Goal: Transaction & Acquisition: Purchase product/service

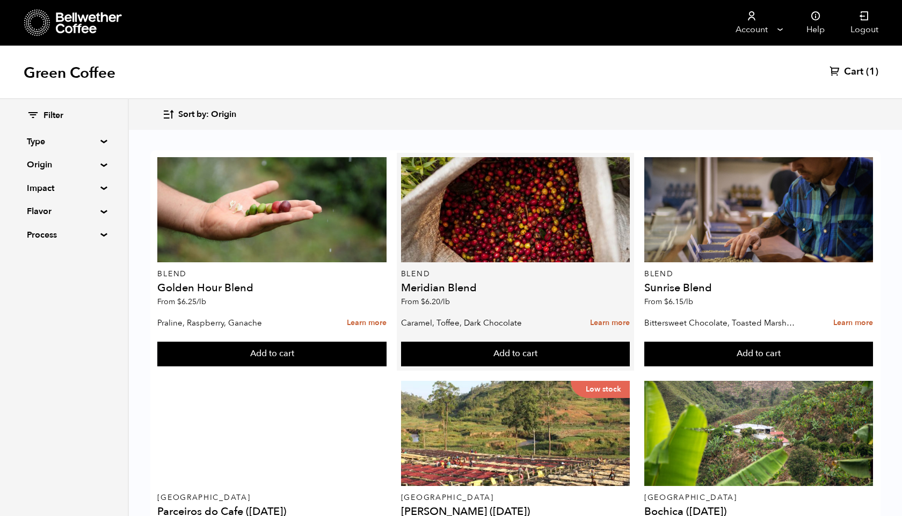
scroll to position [841, 0]
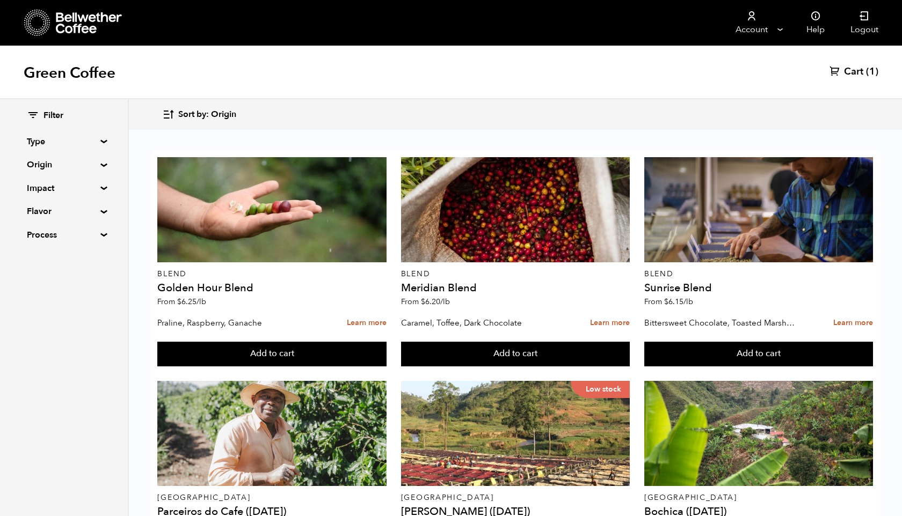
click at [386, 367] on button "Add to cart" at bounding box center [271, 354] width 229 height 25
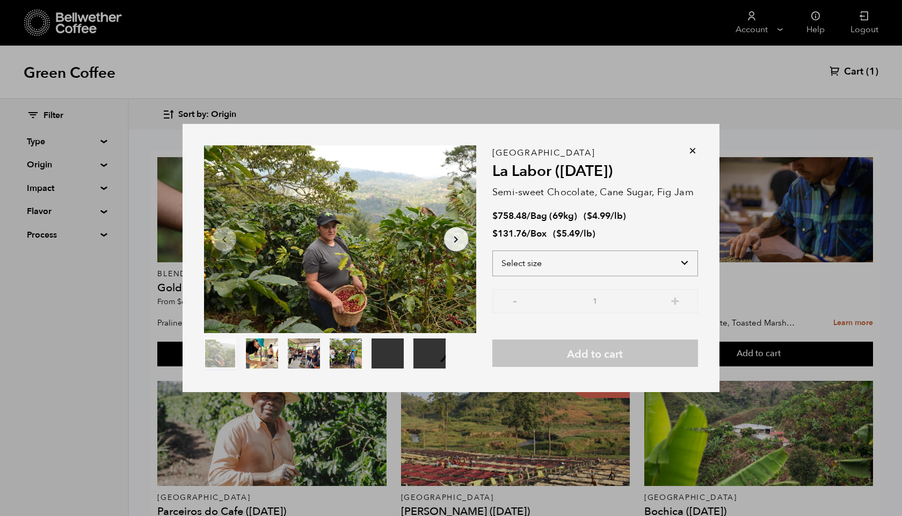
click at [681, 265] on select "Select size Bag (69kg) (152 lbs) Box (24 lbs)" at bounding box center [595, 264] width 206 height 26
select select "bag-2"
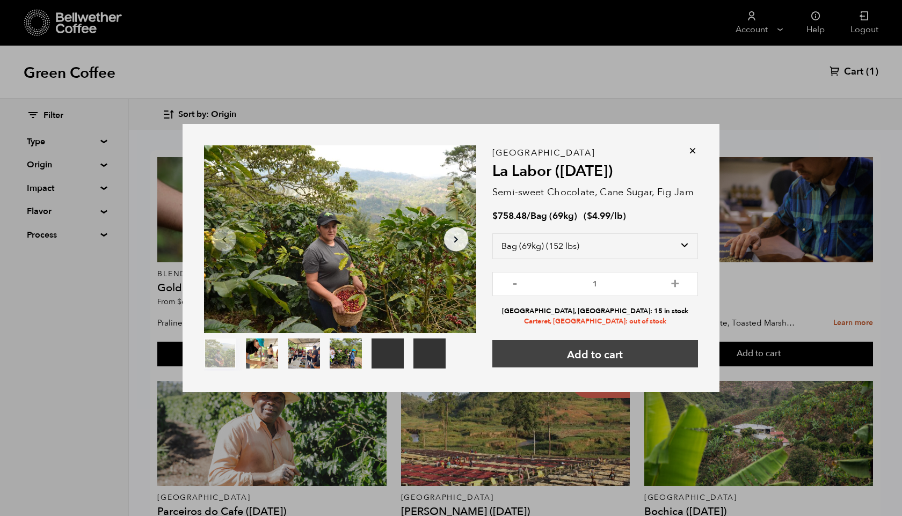
click at [606, 357] on button "Add to cart" at bounding box center [595, 353] width 206 height 27
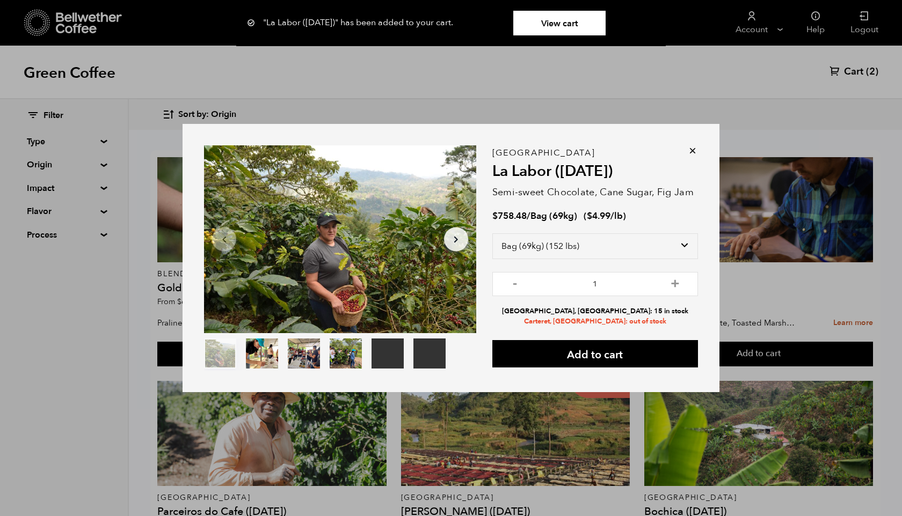
click at [693, 150] on icon at bounding box center [692, 150] width 11 height 11
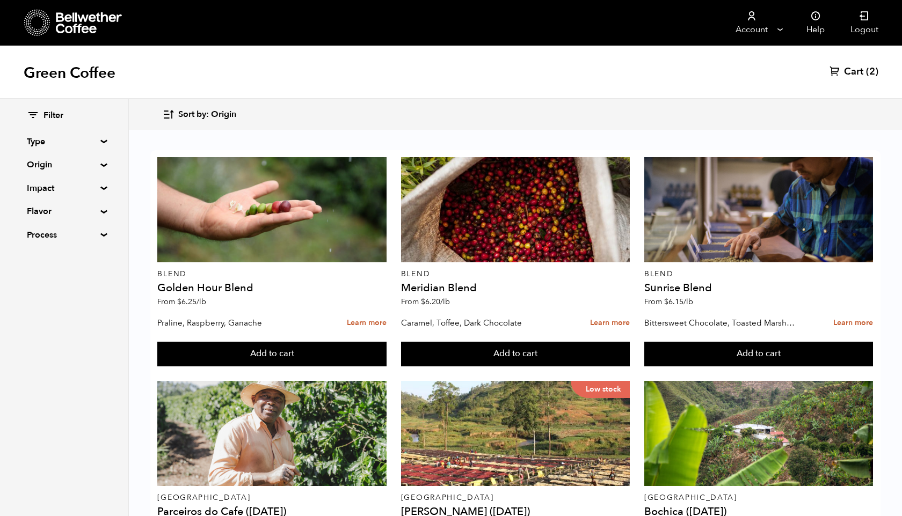
scroll to position [128, 0]
click at [386, 367] on button "Add to cart" at bounding box center [271, 354] width 229 height 25
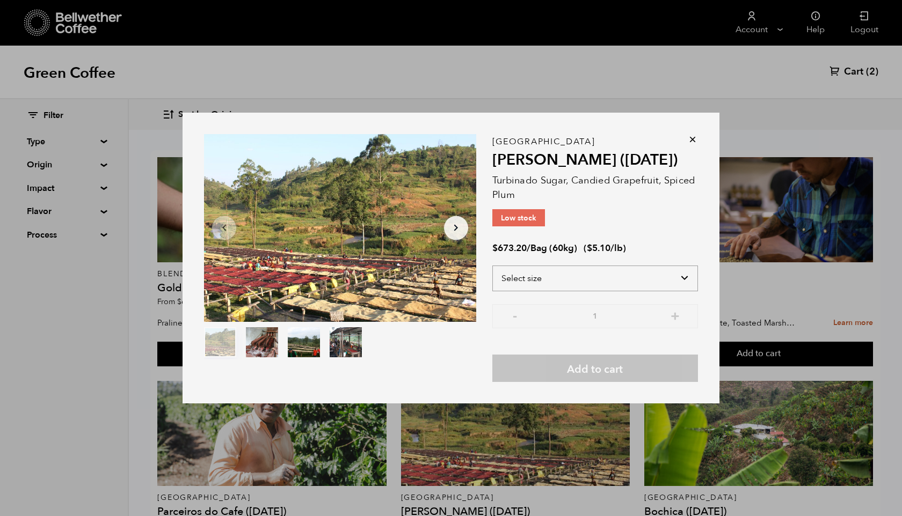
click at [624, 269] on select "Select size Bag (60kg) (132 lbs)" at bounding box center [595, 279] width 206 height 26
select select "bag-3"
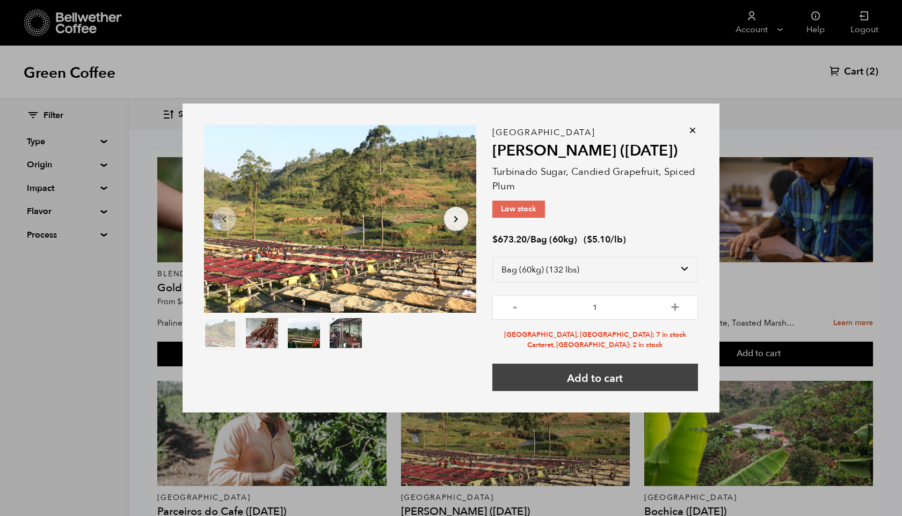
click at [603, 379] on button "Add to cart" at bounding box center [595, 377] width 206 height 27
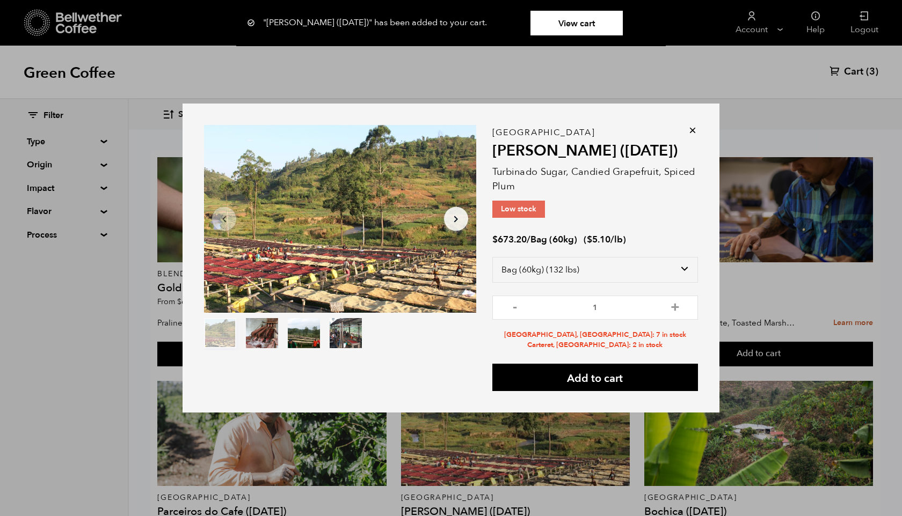
click at [693, 132] on icon at bounding box center [692, 130] width 11 height 11
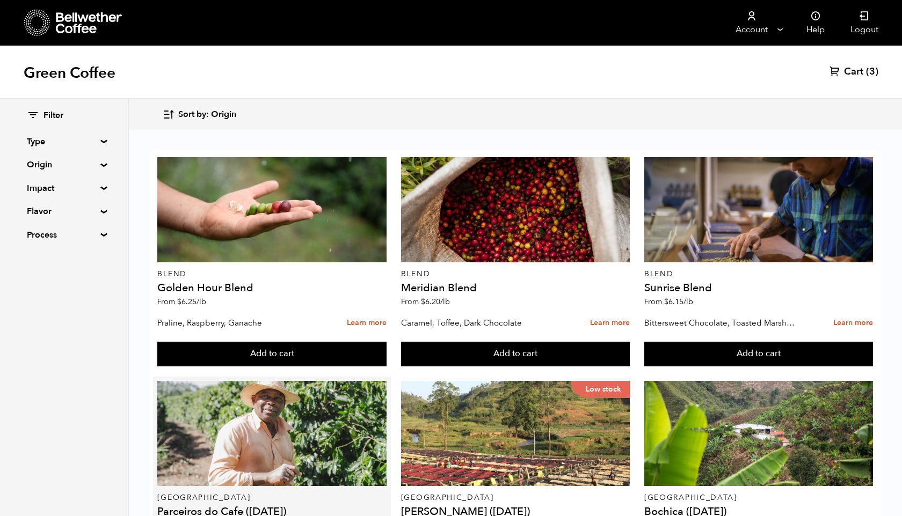
click at [274, 367] on button "Add to cart" at bounding box center [271, 354] width 229 height 25
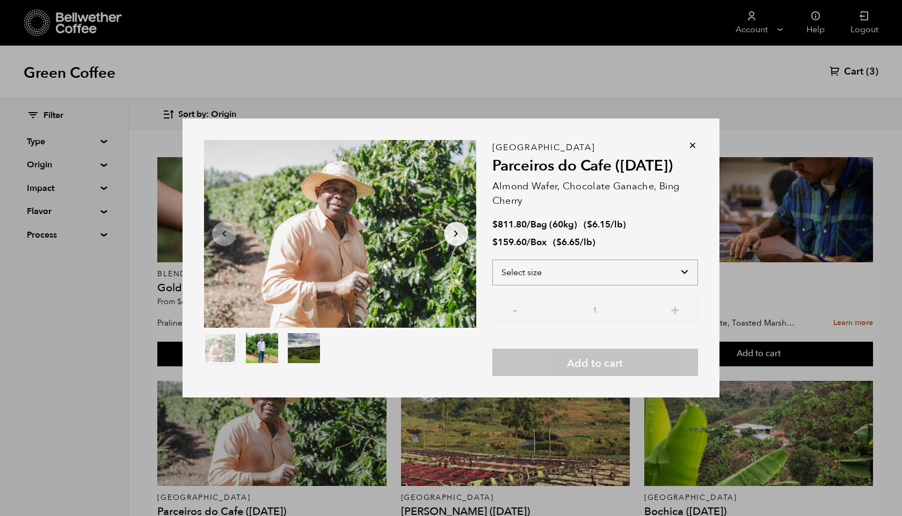
click at [565, 274] on select "Select size Bag (60kg) (132 lbs) Box (24 lbs)" at bounding box center [595, 273] width 206 height 26
select select "bag-3"
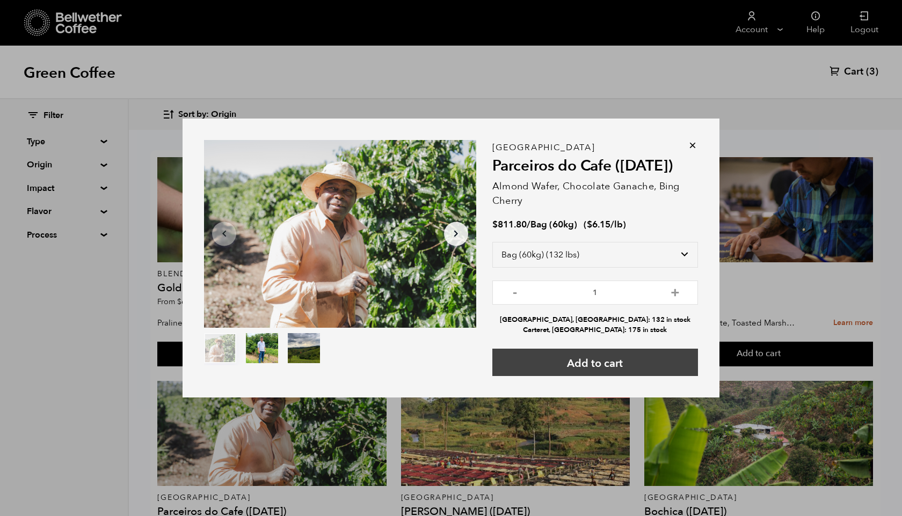
click at [596, 363] on button "Add to cart" at bounding box center [595, 362] width 206 height 27
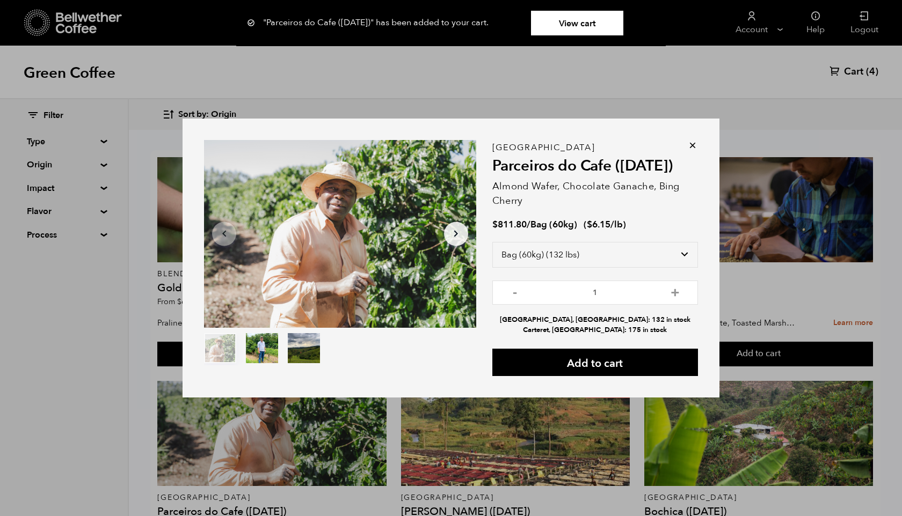
click at [691, 144] on icon at bounding box center [692, 145] width 11 height 11
